Goal: Communication & Community: Answer question/provide support

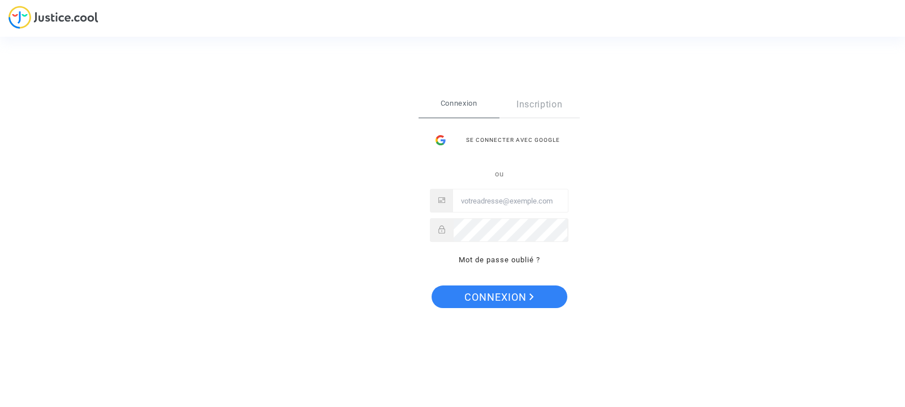
click at [484, 201] on input "Email" at bounding box center [510, 201] width 115 height 23
click at [494, 194] on input "Email" at bounding box center [510, 201] width 115 height 23
drag, startPoint x: 494, startPoint y: 194, endPoint x: 197, endPoint y: 84, distance: 315.9
click at [453, 190] on input "Email" at bounding box center [510, 201] width 115 height 23
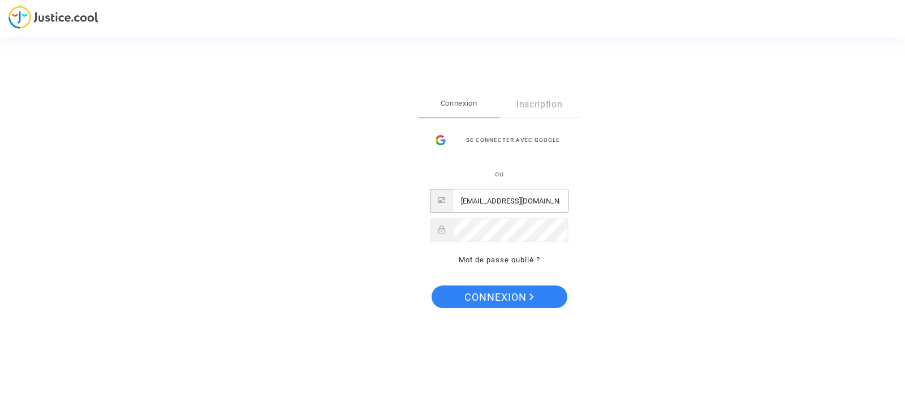
type input "[EMAIL_ADDRESS][DOMAIN_NAME]"
click at [494, 297] on span "Connexion" at bounding box center [499, 298] width 70 height 24
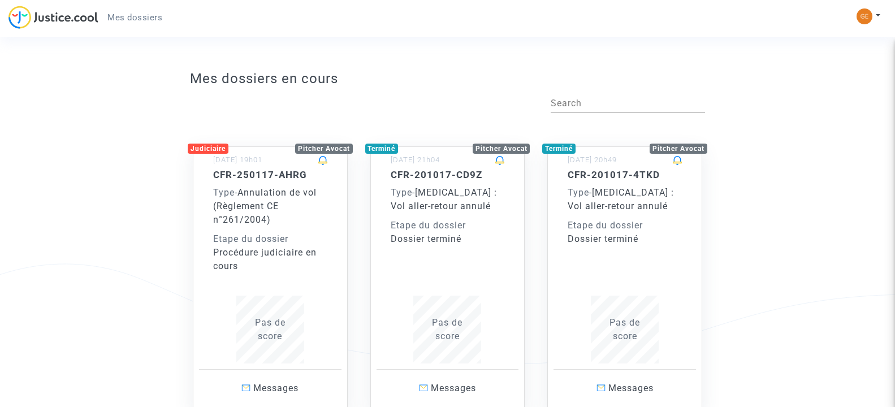
click at [231, 212] on div "Type - Annulation de vol (Règlement CE n°261/2004)" at bounding box center [270, 206] width 114 height 41
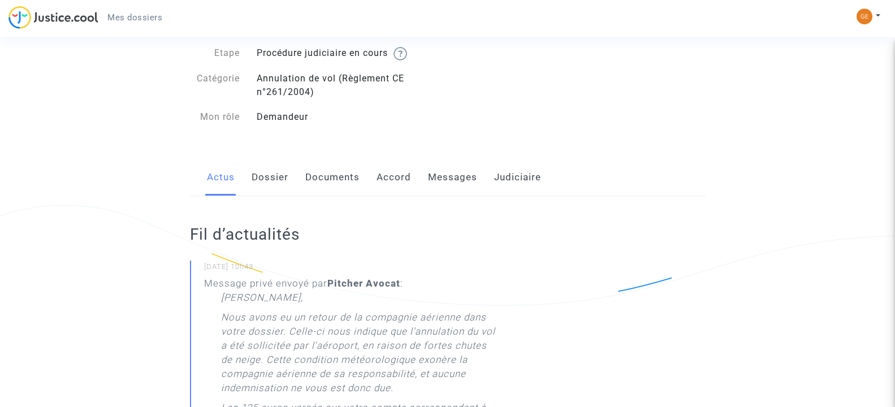
scroll to position [55, 0]
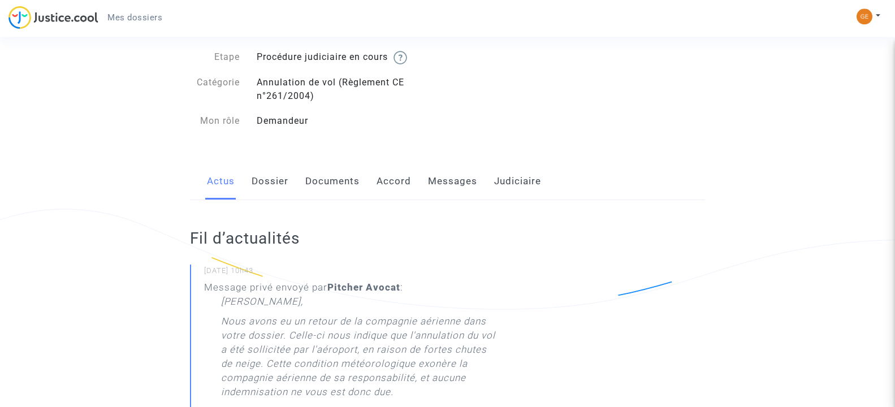
click at [269, 188] on link "Dossier" at bounding box center [270, 181] width 37 height 37
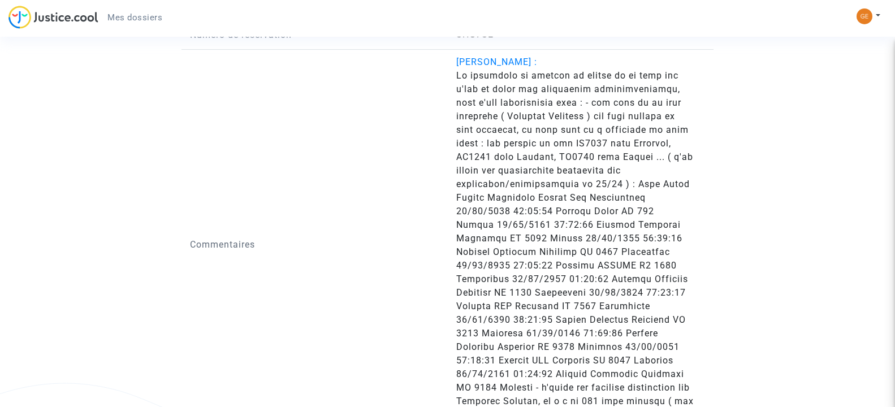
scroll to position [1382, 0]
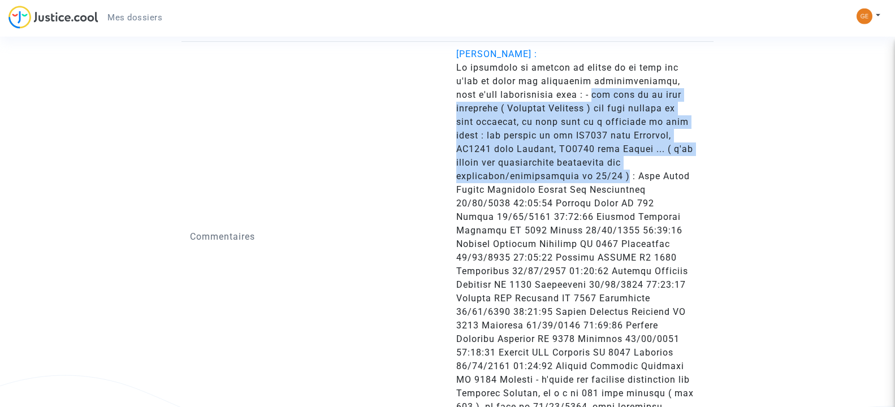
drag, startPoint x: 581, startPoint y: 108, endPoint x: 620, endPoint y: 189, distance: 89.5
click at [620, 189] on span at bounding box center [574, 244] width 237 height 364
copy span "des vols de la même compagnie ( Brussels Airlines ) ont bien décollé du même aé…"
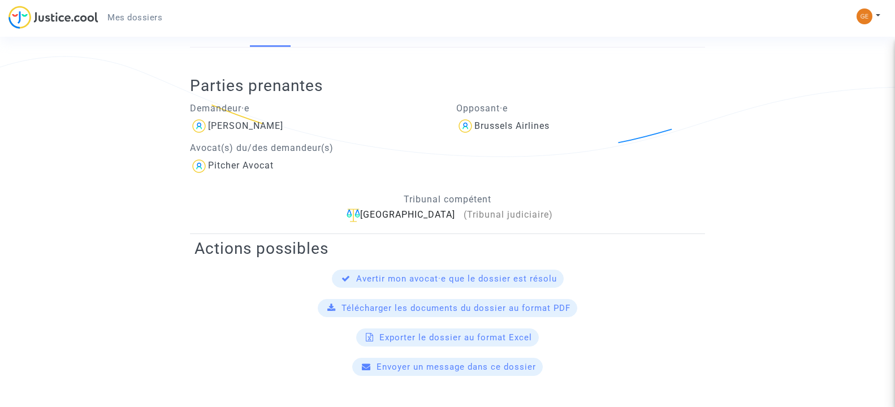
scroll to position [0, 0]
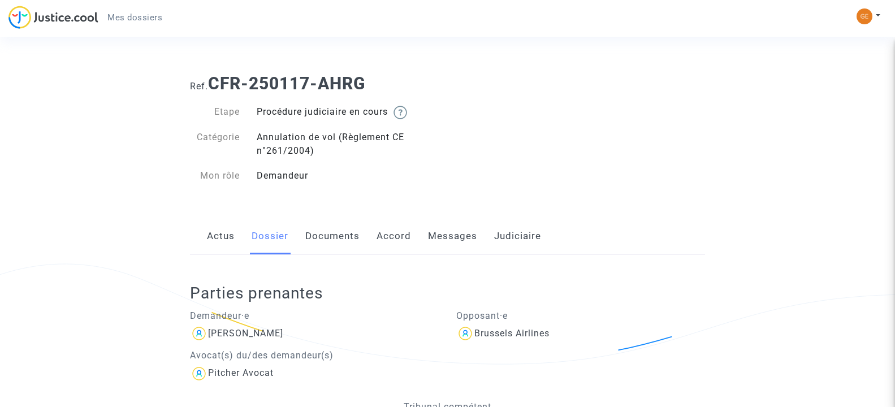
click at [218, 247] on link "Actus" at bounding box center [221, 236] width 28 height 37
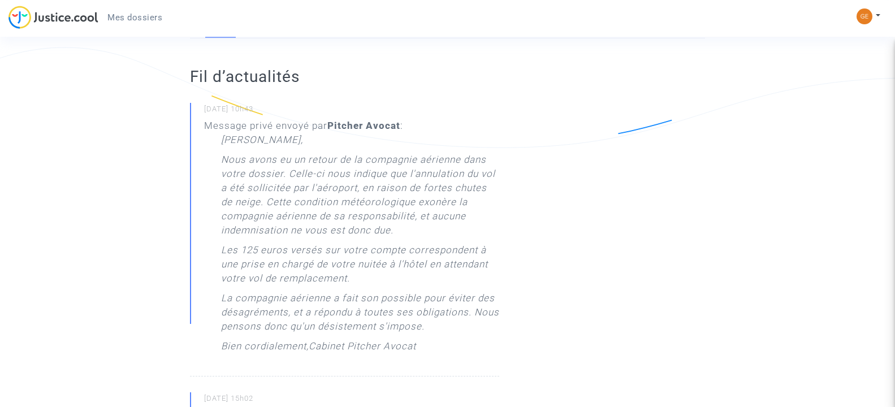
scroll to position [6, 0]
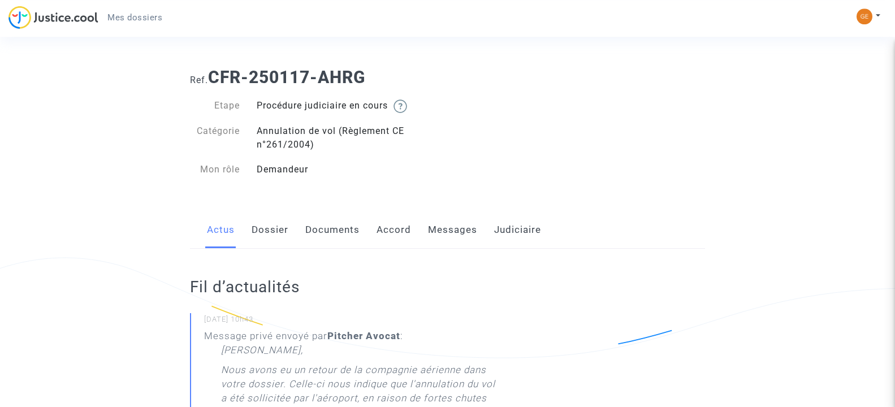
click at [435, 234] on link "Messages" at bounding box center [452, 229] width 49 height 37
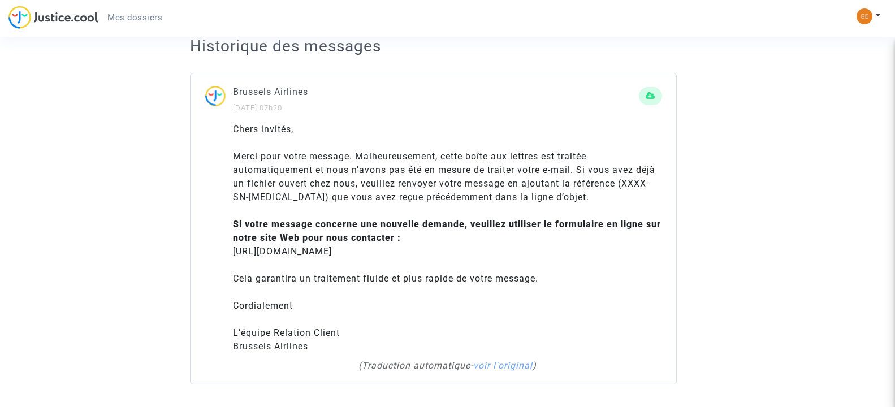
scroll to position [127, 0]
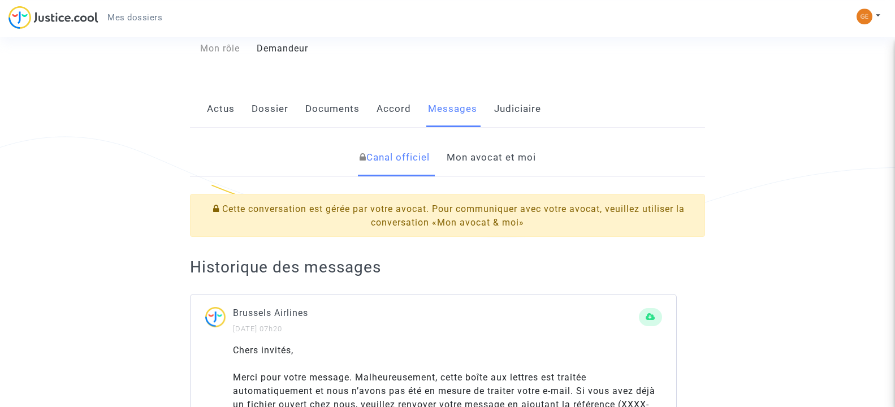
click at [507, 153] on link "Mon avocat et moi" at bounding box center [491, 157] width 89 height 37
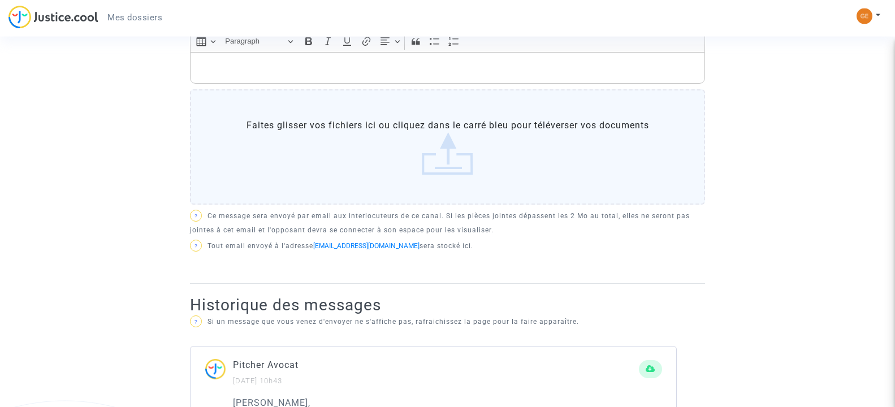
scroll to position [296, 0]
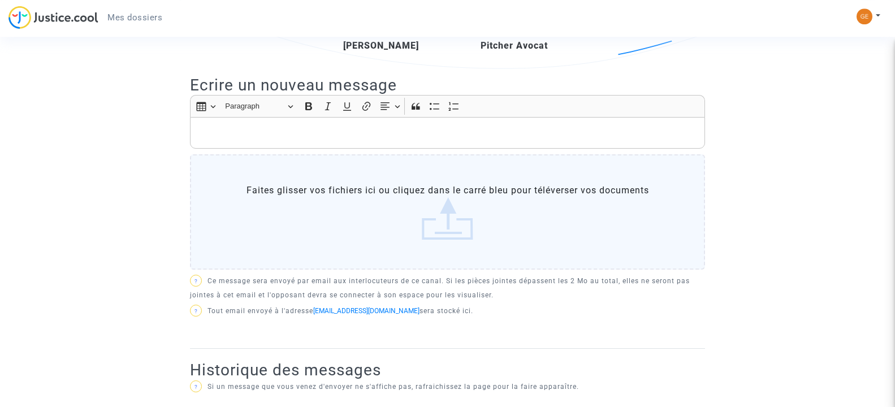
click at [611, 131] on p "Rich Text Editor, main" at bounding box center [447, 133] width 503 height 14
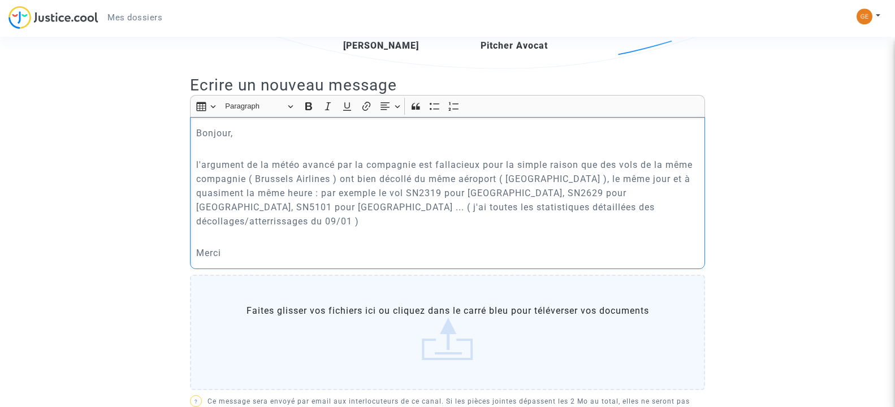
click at [224, 193] on p "l'argument de la météo avancé par la compagnie est fallacieux pour la simple ra…" at bounding box center [447, 193] width 503 height 71
click at [289, 196] on p "l'argument de la météo avancé par la compagnie est fallacieux pour la simple ra…" at bounding box center [447, 193] width 503 height 71
click at [449, 193] on p "l'argument de la météo avancé par la compagnie est fallacieux pour la simple ra…" at bounding box center [447, 193] width 503 height 71
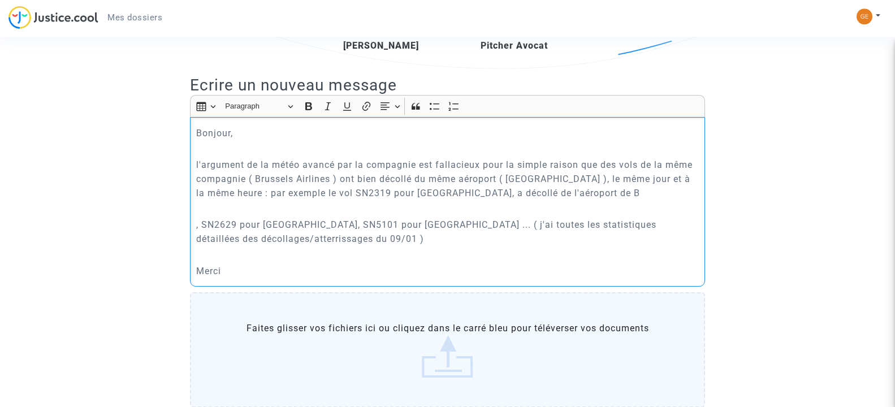
click at [599, 202] on div "Bonjour, l'argument de la météo avancé par la compagnie est fallacieux pour la …" at bounding box center [447, 202] width 515 height 170
click at [593, 198] on p "l'argument de la météo avancé par la compagnie est fallacieux pour la simple ra…" at bounding box center [447, 179] width 503 height 42
click at [315, 192] on p "l'argument de la météo avancé par la compagnie est fallacieux pour la simple ra…" at bounding box center [447, 179] width 503 height 42
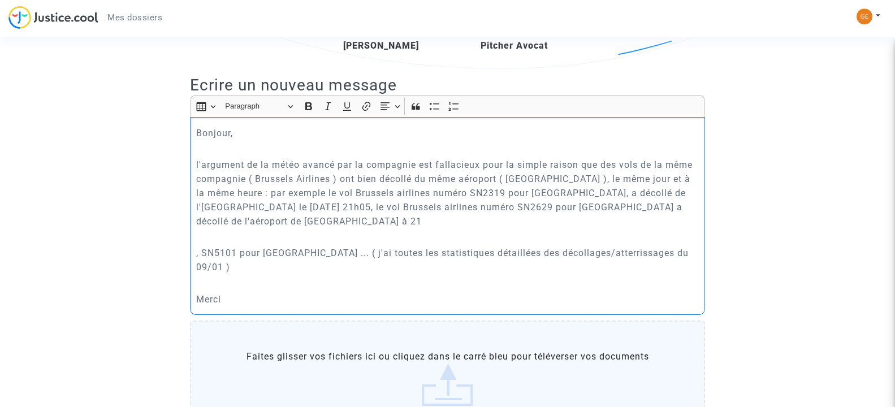
click at [501, 214] on p "l'argument de la météo avancé par la compagnie est fallacieux pour la simple ra…" at bounding box center [447, 193] width 503 height 71
click at [495, 217] on p "l'argument de la météo avancé par la compagnie est fallacieux pour la simple ra…" at bounding box center [447, 193] width 503 height 71
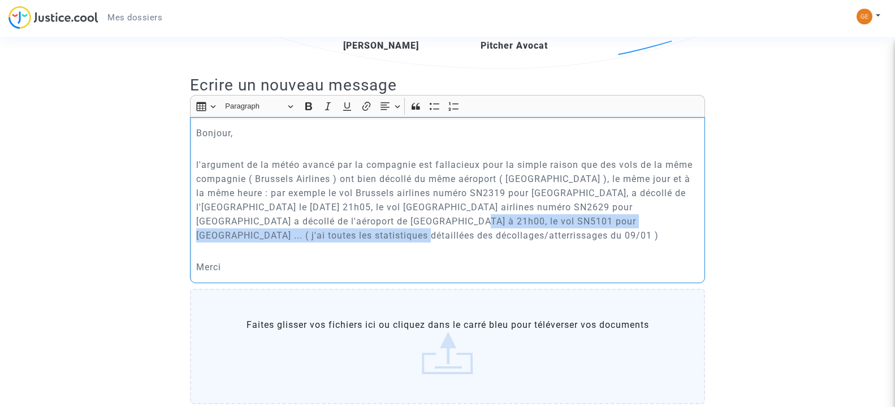
drag, startPoint x: 408, startPoint y: 222, endPoint x: 466, endPoint y: 241, distance: 61.3
click at [466, 241] on p "l'argument de la météo avancé par la compagnie est fallacieux pour la simple ra…" at bounding box center [447, 200] width 503 height 85
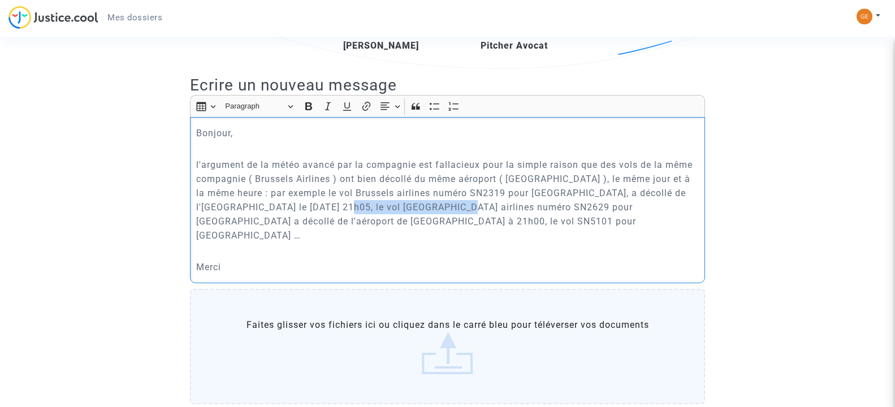
copy p "Brussels airlines numéro"
click at [310, 222] on p "l'argument de la météo avancé par la compagnie est fallacieux pour la simple ra…" at bounding box center [447, 200] width 503 height 85
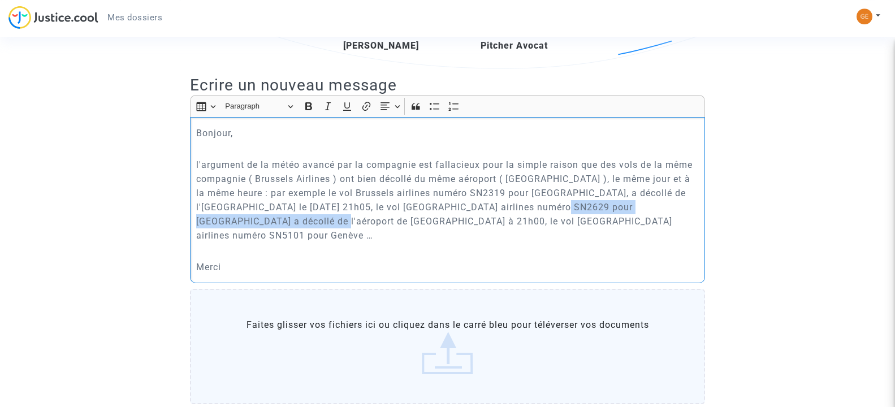
copy p "a décollé de l'aéroport de Bruselles à 21h00"
click at [524, 219] on p "l'argument de la météo avancé par la compagnie est fallacieux pour la simple ra…" at bounding box center [447, 200] width 503 height 85
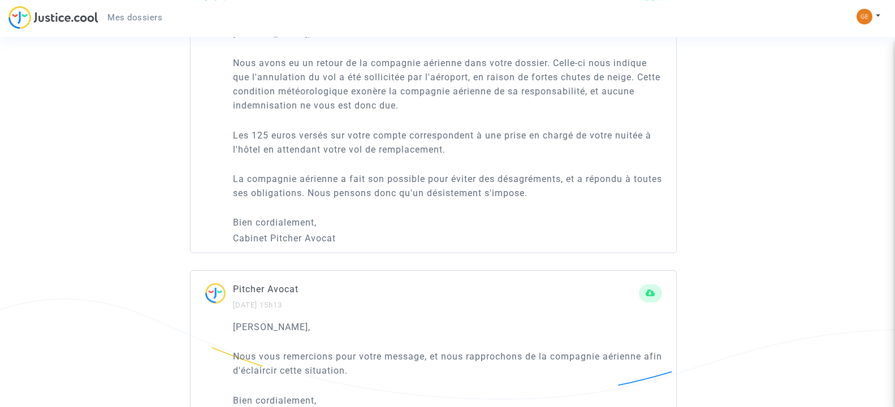
scroll to position [998, 0]
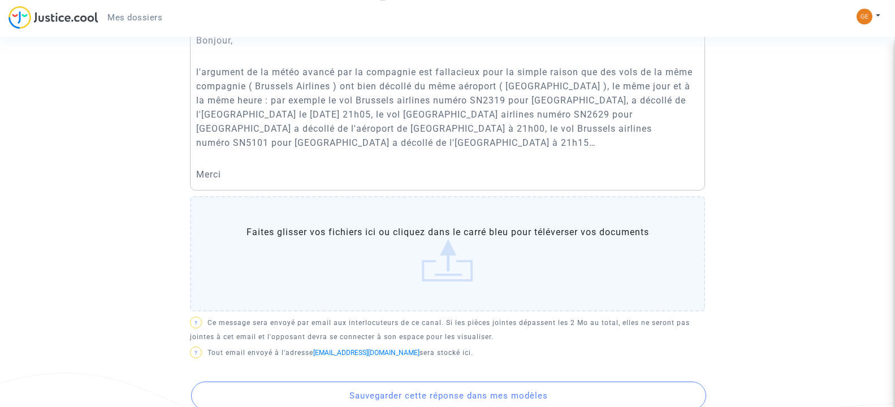
scroll to position [296, 0]
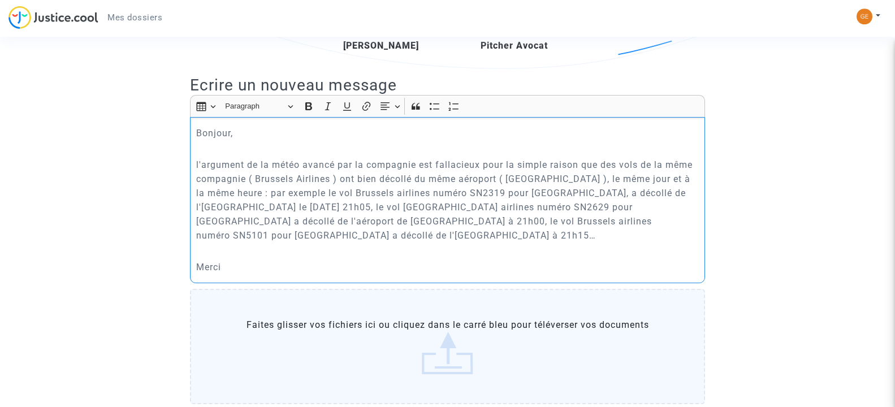
click at [478, 248] on p "Rich Text Editor, main" at bounding box center [447, 251] width 503 height 14
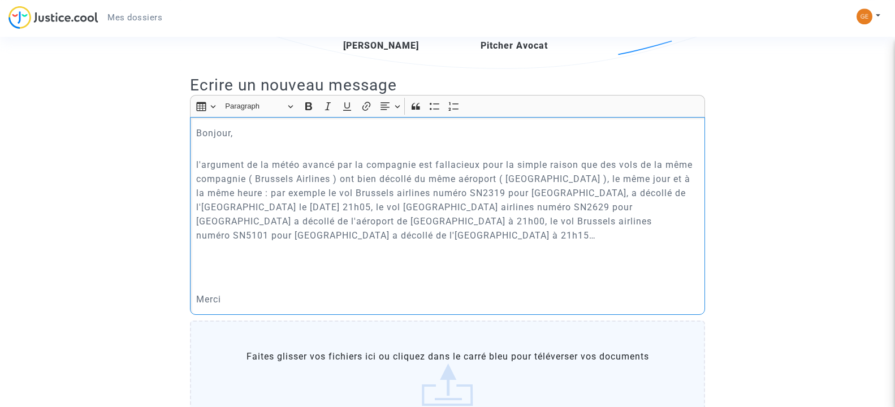
click at [267, 196] on p "l'argument de la météo avancé par la compagnie est fallacieux pour la simple ra…" at bounding box center [447, 200] width 503 height 85
click at [314, 244] on p "Rich Text Editor, main" at bounding box center [447, 251] width 503 height 14
click at [299, 276] on p "Rich Text Editor, main" at bounding box center [447, 283] width 503 height 14
click at [302, 260] on p "Rich Text Editor, main" at bounding box center [447, 267] width 503 height 14
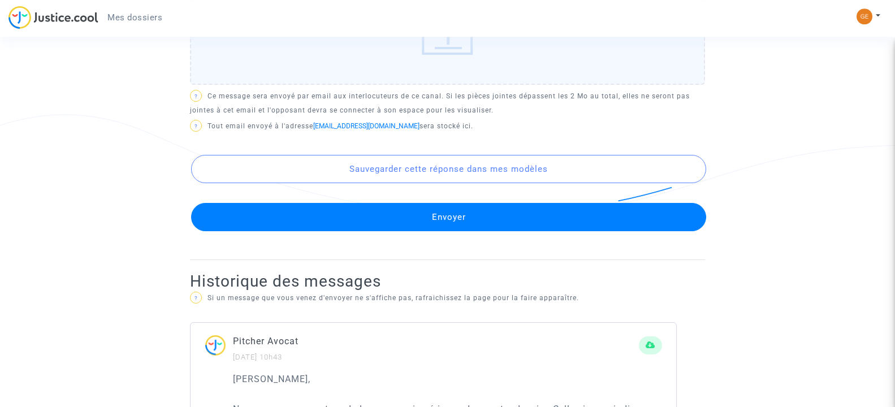
scroll to position [998, 0]
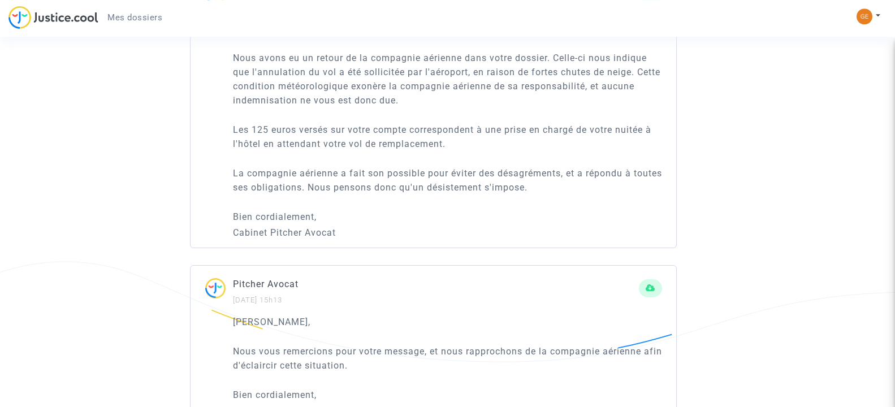
click at [850, 134] on ng-component "Ref. CFR-250117-AHRG Etape Procédure judiciaire en cours Catégorie Annulation d…" at bounding box center [448, 3] width 806 height 1873
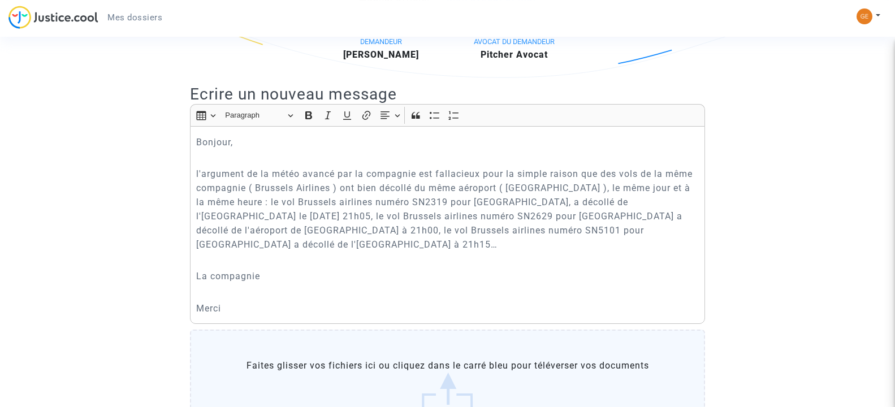
scroll to position [238, 0]
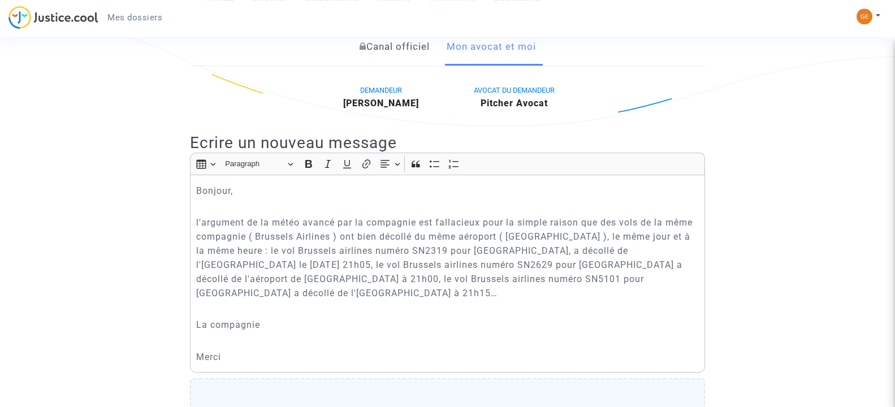
click at [305, 318] on p "La compagnie" at bounding box center [447, 325] width 503 height 14
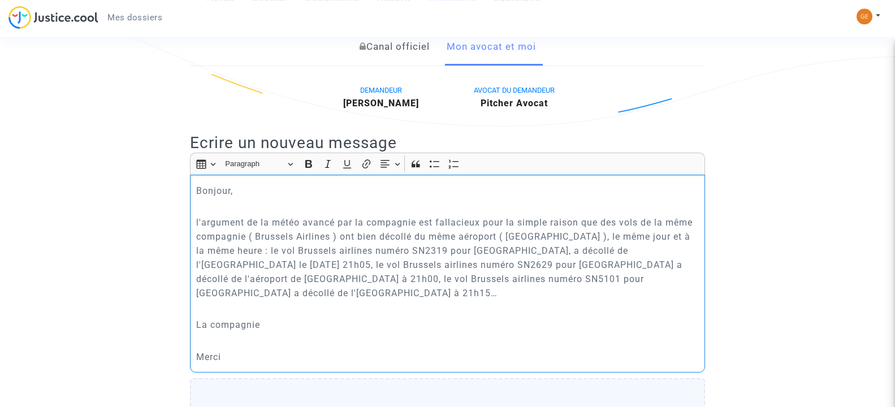
click at [305, 318] on p "La compagnie" at bounding box center [447, 325] width 503 height 14
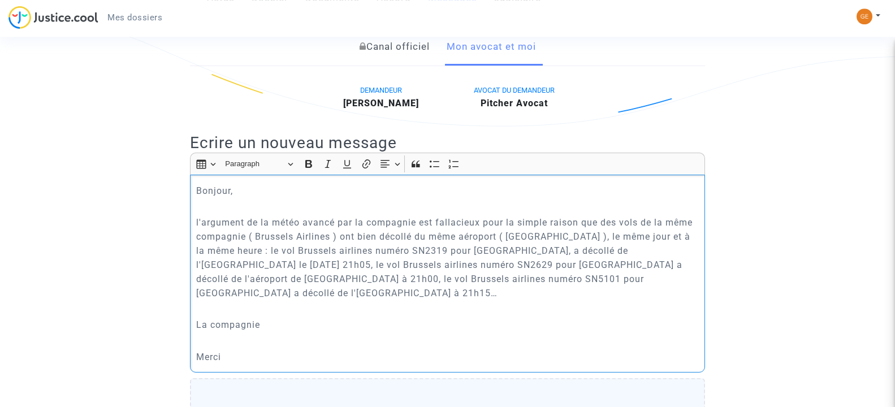
click at [302, 318] on p "La compagnie" at bounding box center [447, 325] width 503 height 14
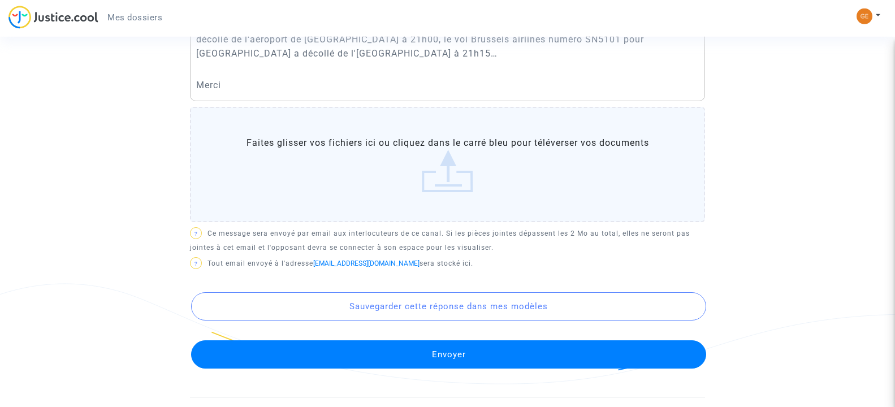
scroll to position [483, 0]
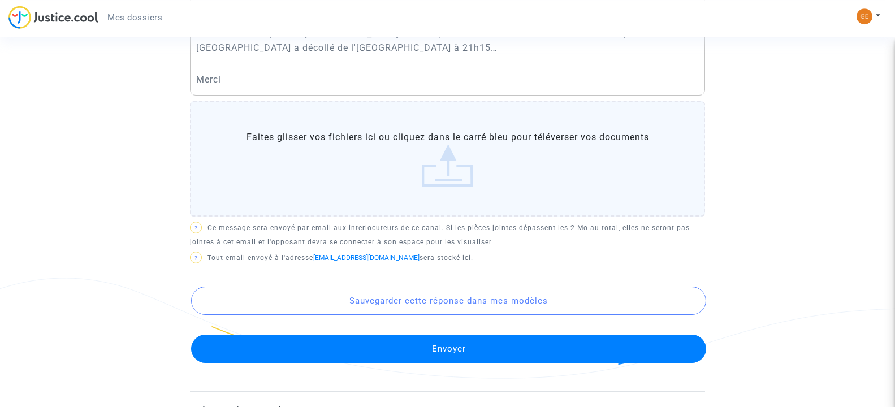
click at [453, 335] on button "Envoyer" at bounding box center [448, 349] width 515 height 28
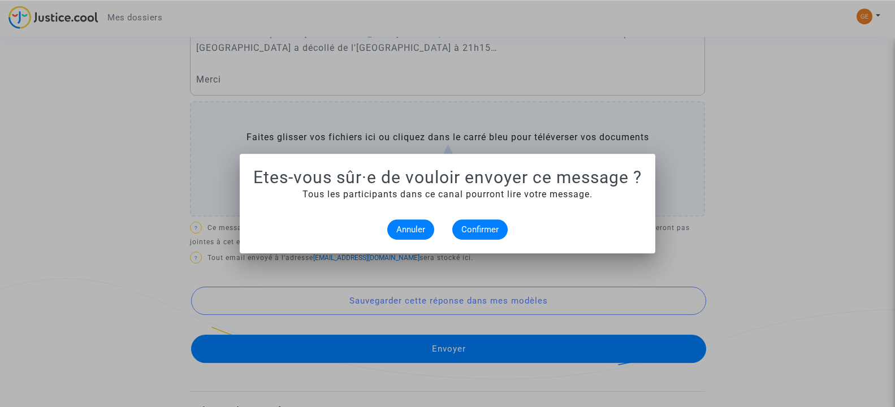
scroll to position [0, 0]
click at [479, 223] on button "Confirmer" at bounding box center [479, 229] width 55 height 20
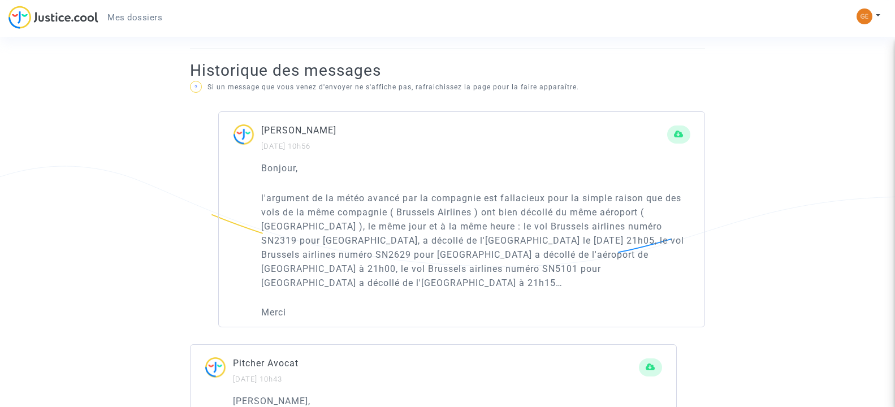
scroll to position [707, 0]
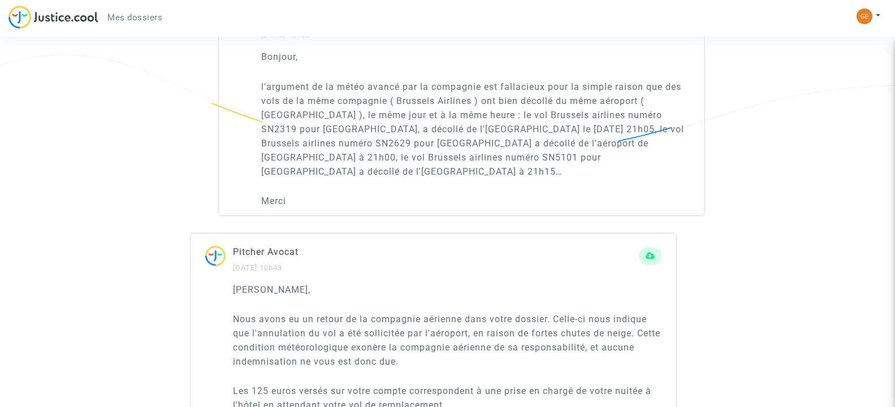
click at [783, 119] on ng-component "Ref. CFR-250117-AHRG Etape Procédure judiciaire en cours Catégorie Annulation d…" at bounding box center [448, 279] width 806 height 1843
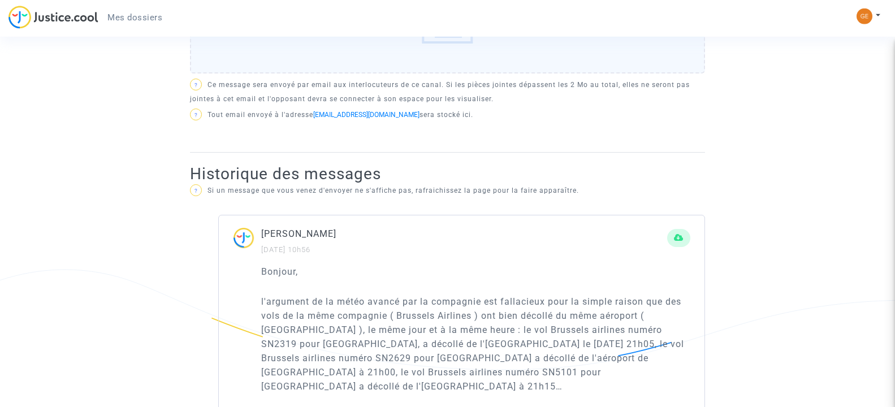
scroll to position [484, 0]
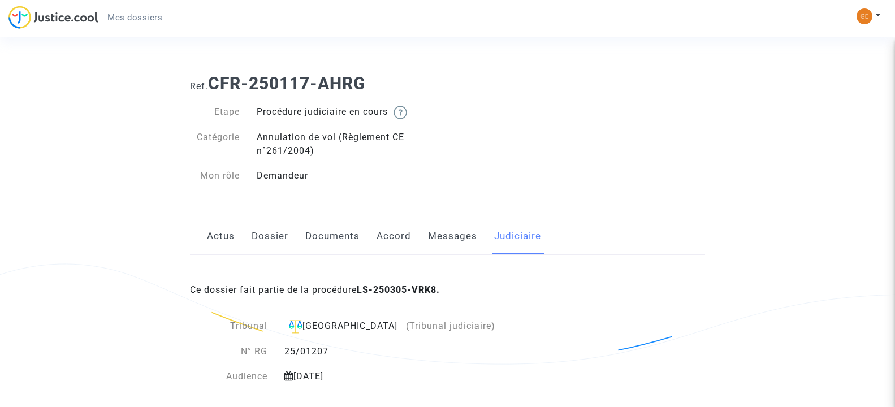
click at [468, 243] on link "Messages" at bounding box center [452, 236] width 49 height 37
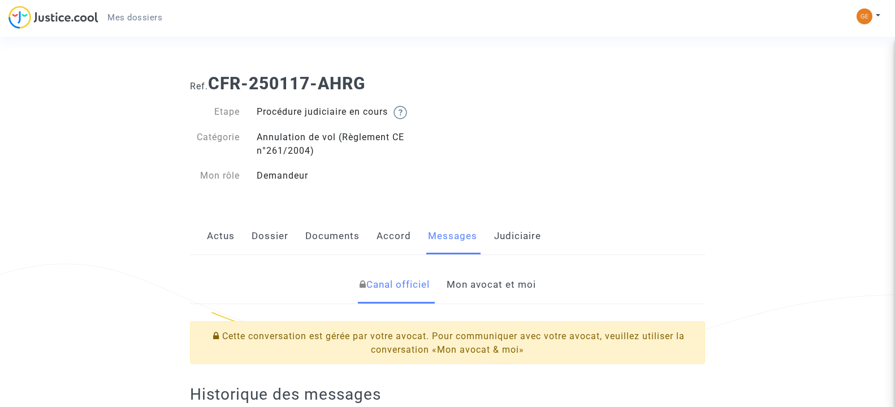
click at [481, 283] on link "Mon avocat et moi" at bounding box center [491, 284] width 89 height 37
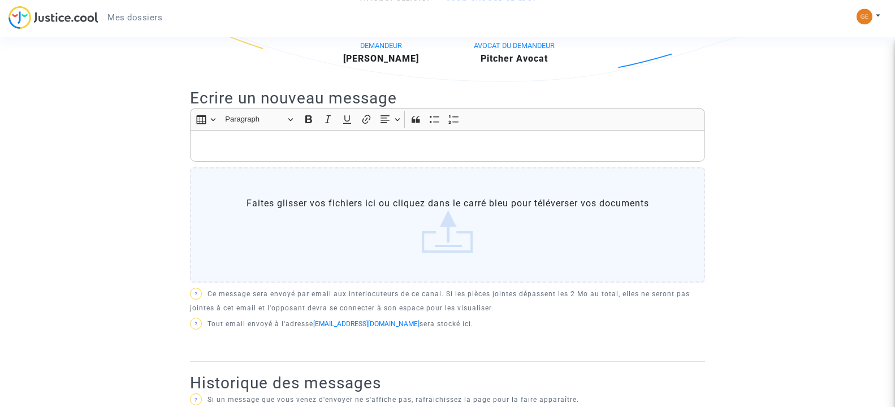
scroll to position [273, 0]
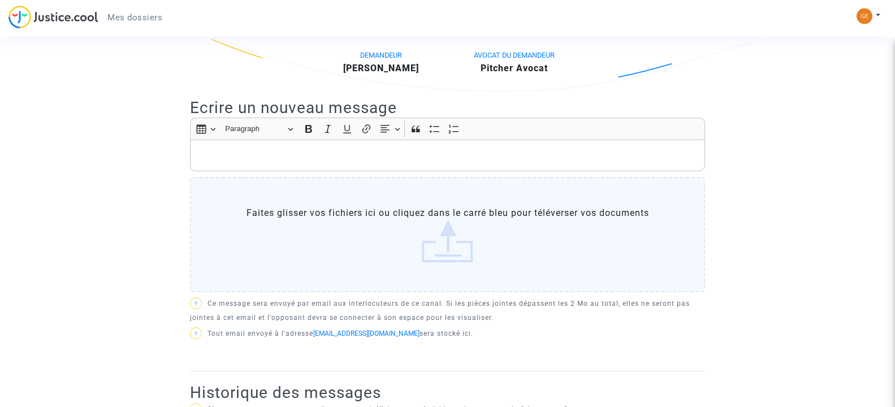
click at [650, 142] on div "Rich Text Editor, main" at bounding box center [447, 156] width 515 height 32
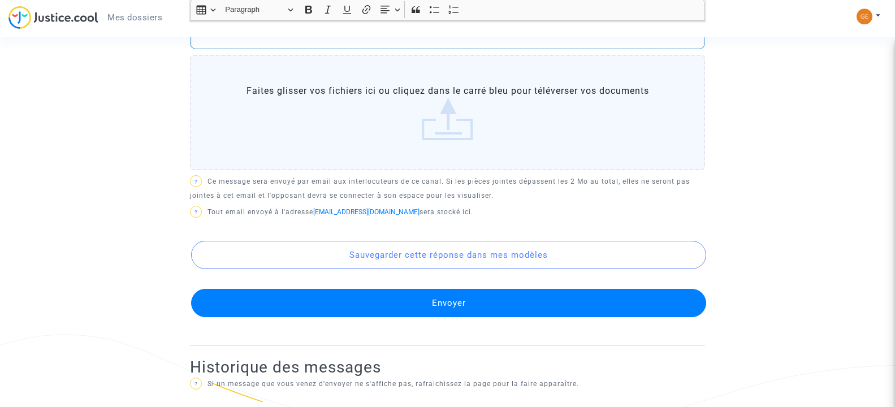
scroll to position [358, 0]
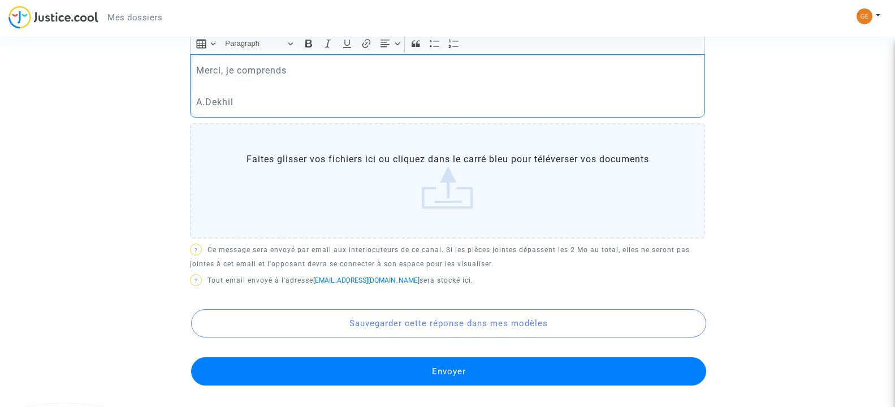
click at [595, 73] on p "Merci, je comprends" at bounding box center [447, 70] width 503 height 14
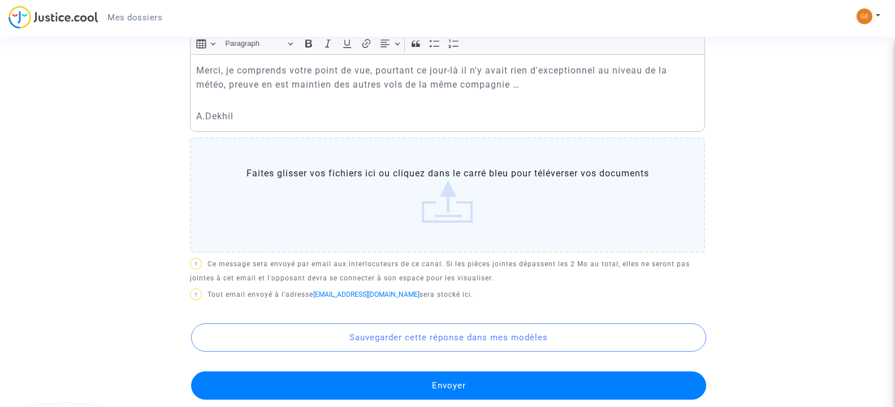
click at [439, 378] on button "Envoyer" at bounding box center [448, 385] width 515 height 28
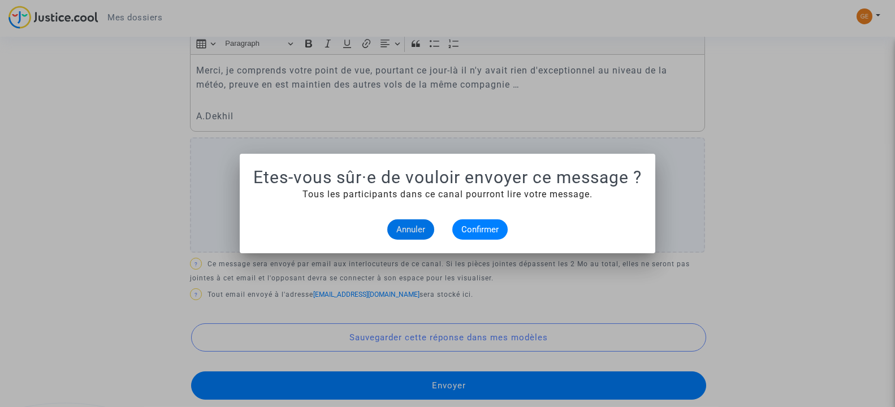
scroll to position [0, 0]
click at [482, 223] on button "Confirmer" at bounding box center [479, 229] width 55 height 20
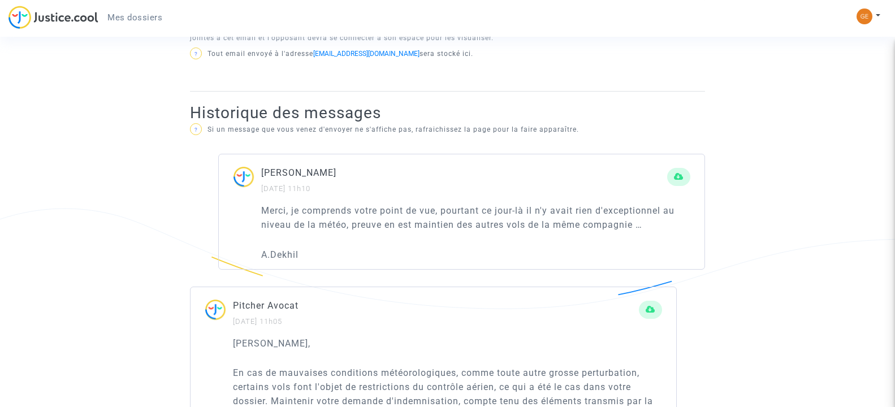
scroll to position [559, 0]
